Goal: Task Accomplishment & Management: Manage account settings

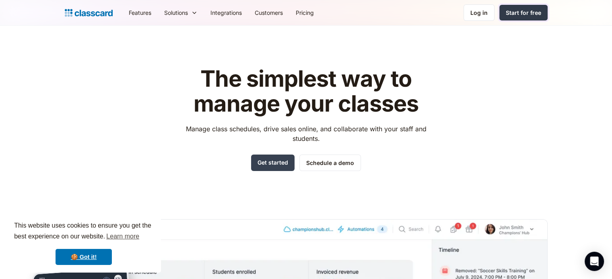
click at [519, 11] on div "Start for free" at bounding box center [522, 12] width 35 height 8
click at [476, 12] on div "Log in" at bounding box center [478, 12] width 17 height 8
